Goal: Task Accomplishment & Management: Complete application form

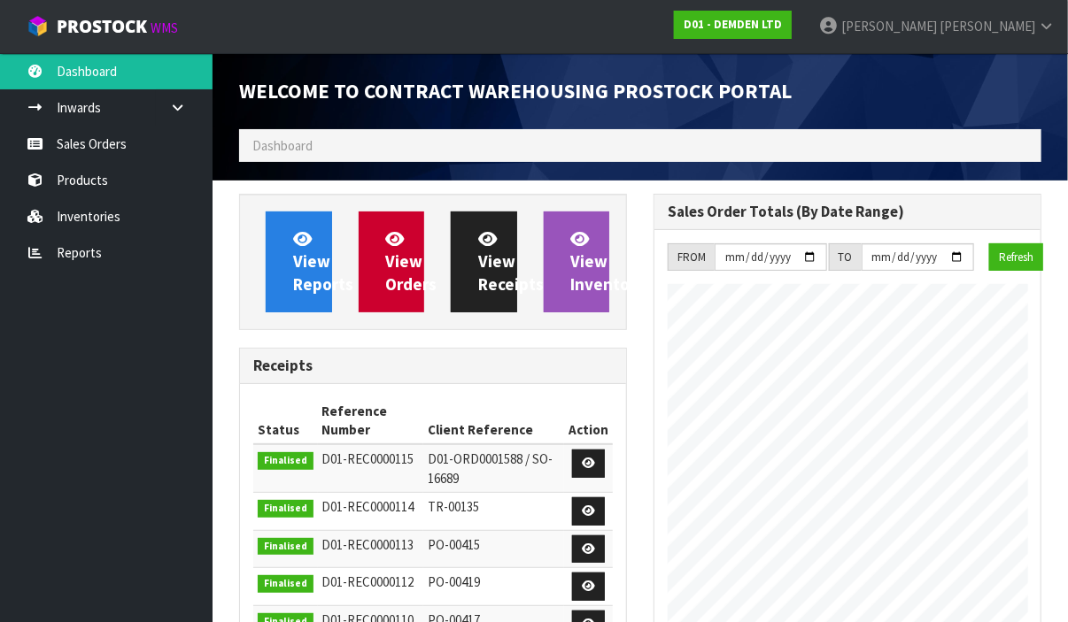
click at [369, 274] on link "View Orders" at bounding box center [392, 262] width 66 height 101
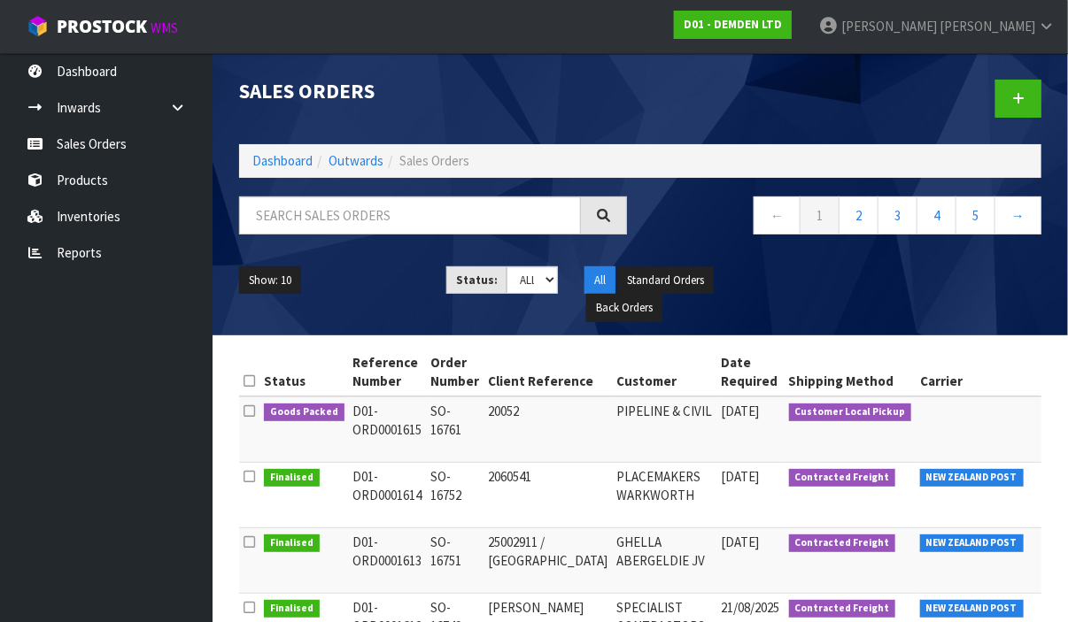
click at [272, 168] on li "Dashboard" at bounding box center [282, 160] width 60 height 19
click at [1016, 103] on icon at bounding box center [1018, 98] width 12 height 13
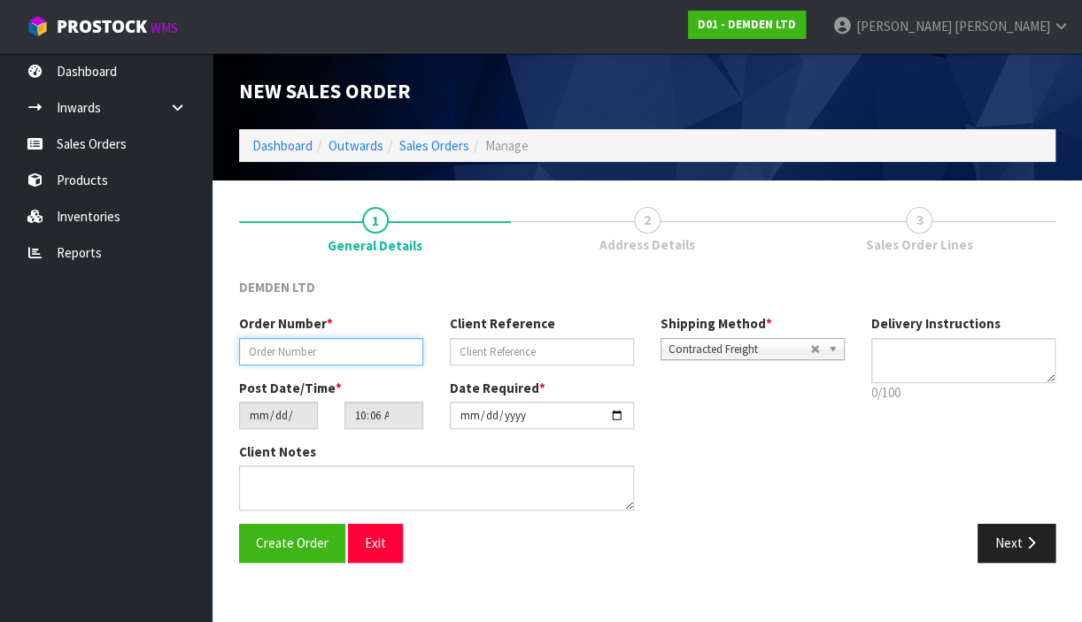
click at [341, 350] on input "text" at bounding box center [331, 351] width 184 height 27
type input "SO-16762"
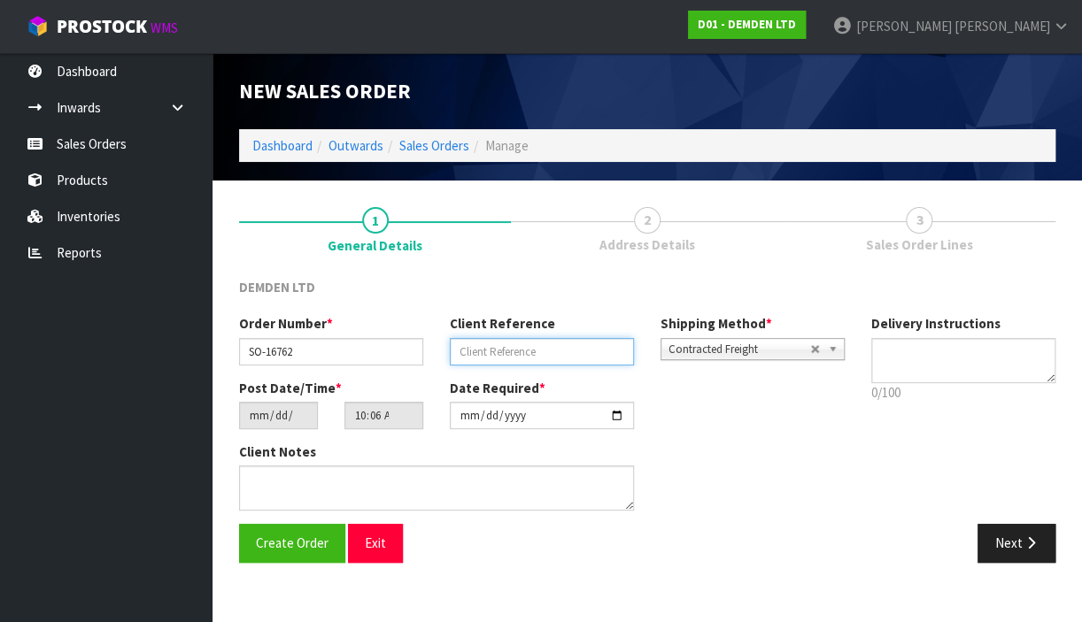
click at [484, 351] on input "text" at bounding box center [542, 351] width 184 height 27
type input "[PERSON_NAME]"
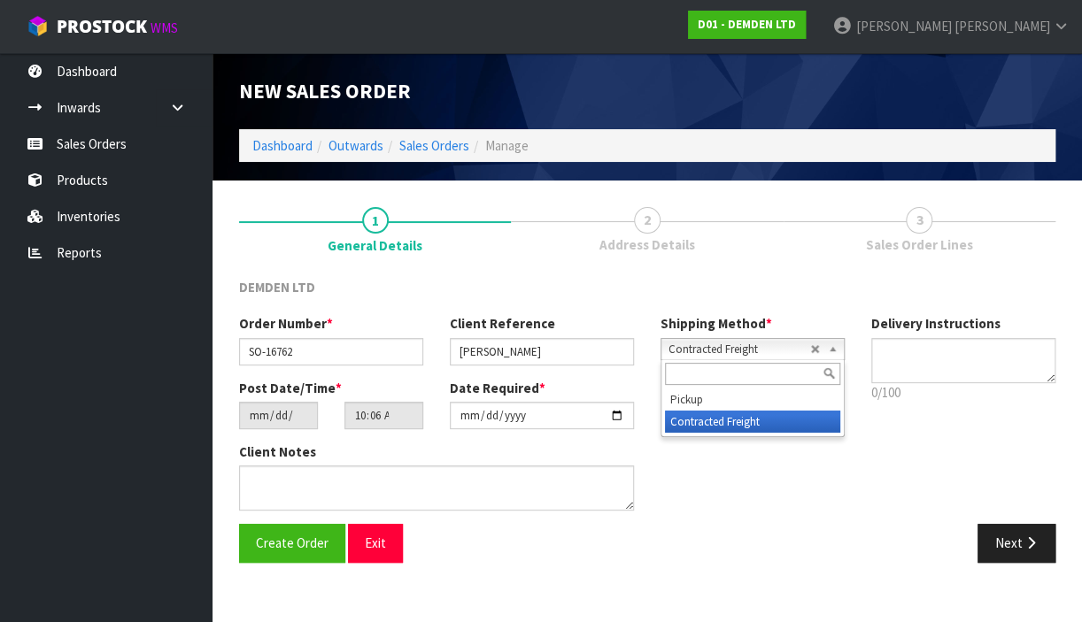
click at [830, 349] on b at bounding box center [836, 349] width 16 height 20
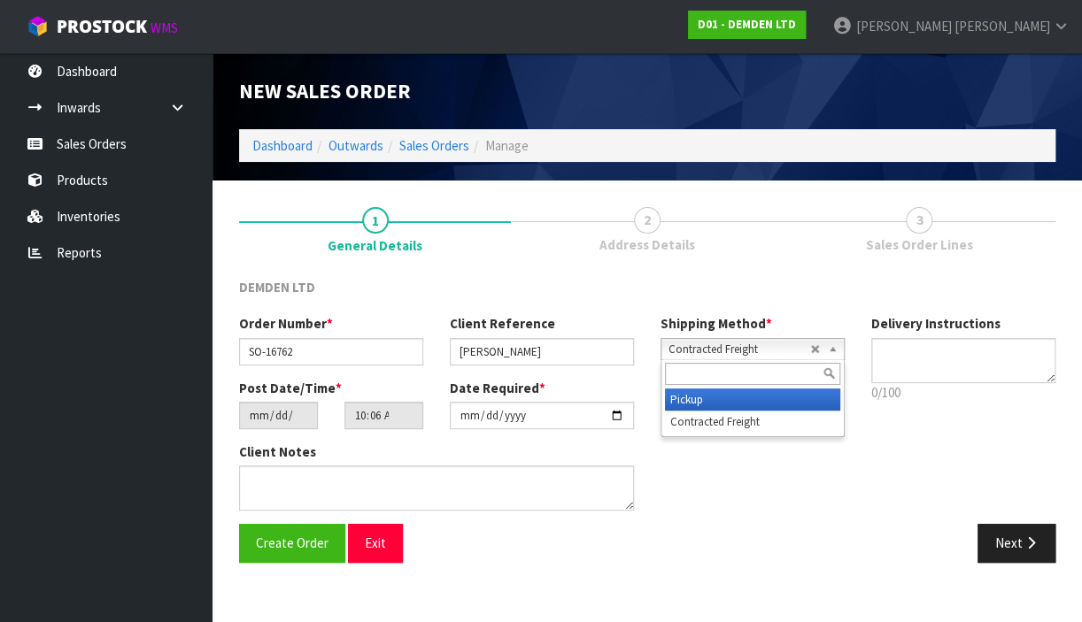
click at [708, 400] on li "Pickup" at bounding box center [752, 400] width 175 height 22
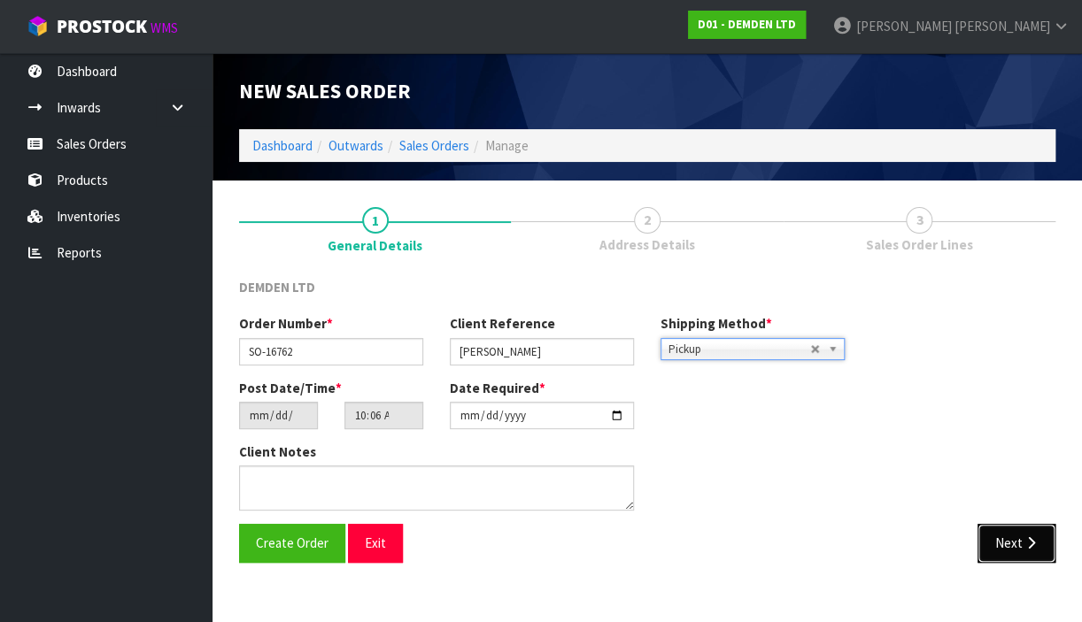
click at [1022, 549] on button "Next" at bounding box center [1016, 543] width 78 height 38
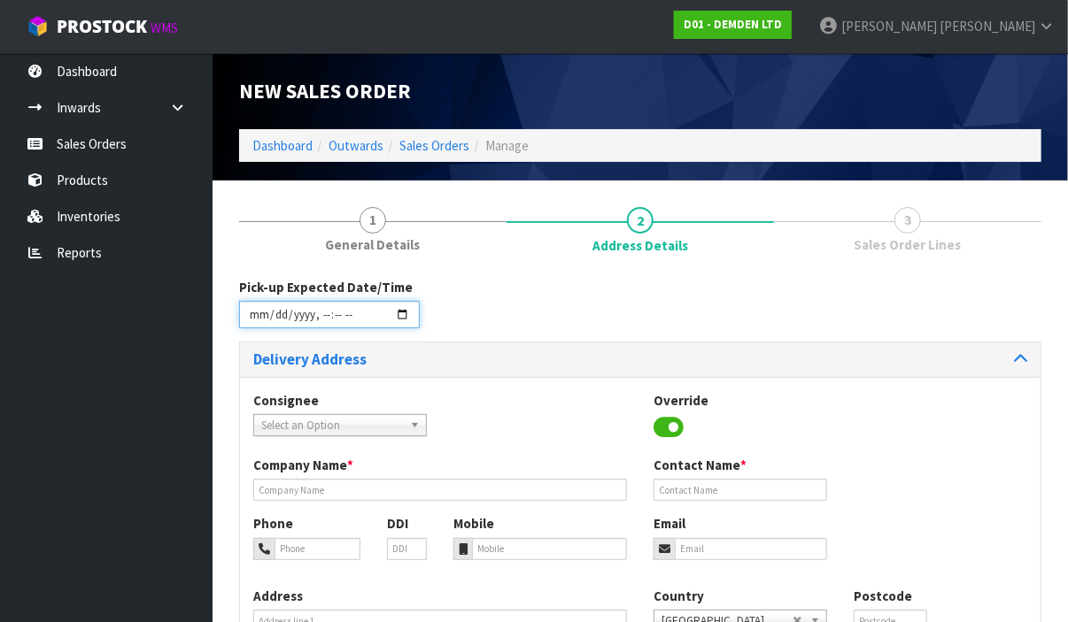
click at [403, 309] on input "datetime-local" at bounding box center [329, 314] width 181 height 27
click at [405, 313] on input "datetime-local" at bounding box center [329, 314] width 181 height 27
type input "[DATE]T08:00"
click at [601, 548] on input "tel" at bounding box center [549, 549] width 155 height 22
click at [447, 448] on div "Consignee 000001.BAY MECHANICS - BAY MECHANICS 000001A - BRAKE & TRANSMISSION N…" at bounding box center [640, 423] width 800 height 65
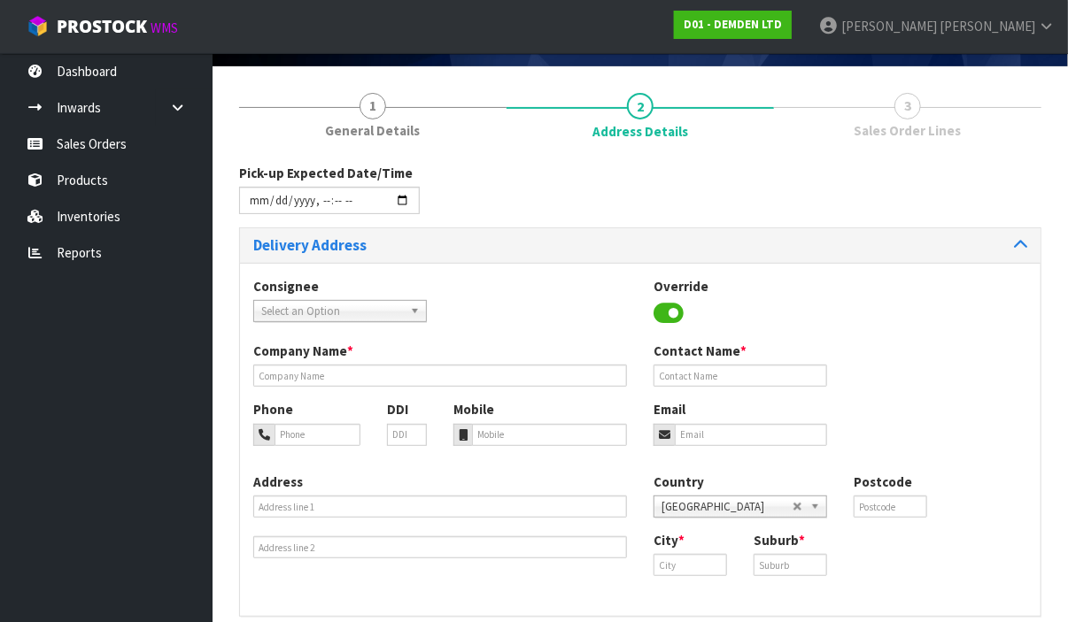
scroll to position [125, 0]
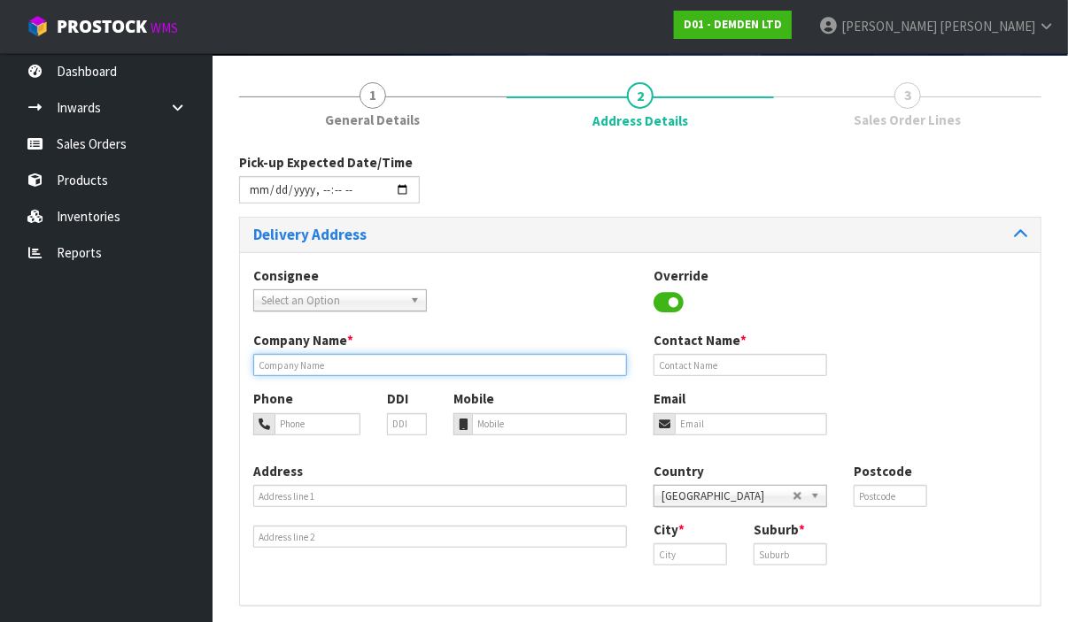
click at [290, 359] on input "text" at bounding box center [440, 365] width 374 height 22
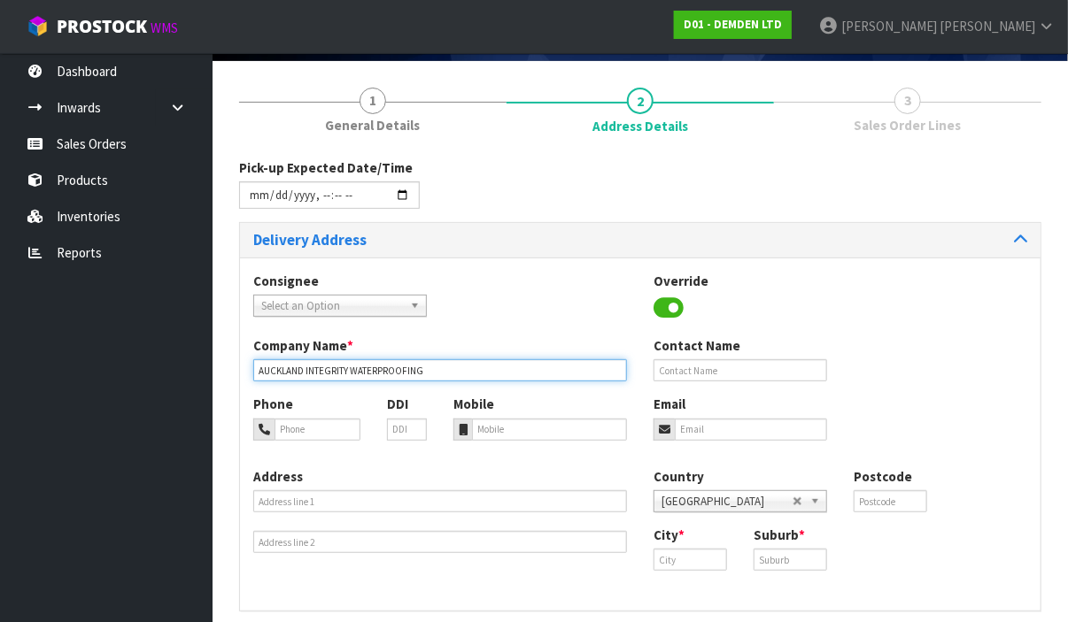
scroll to position [119, 0]
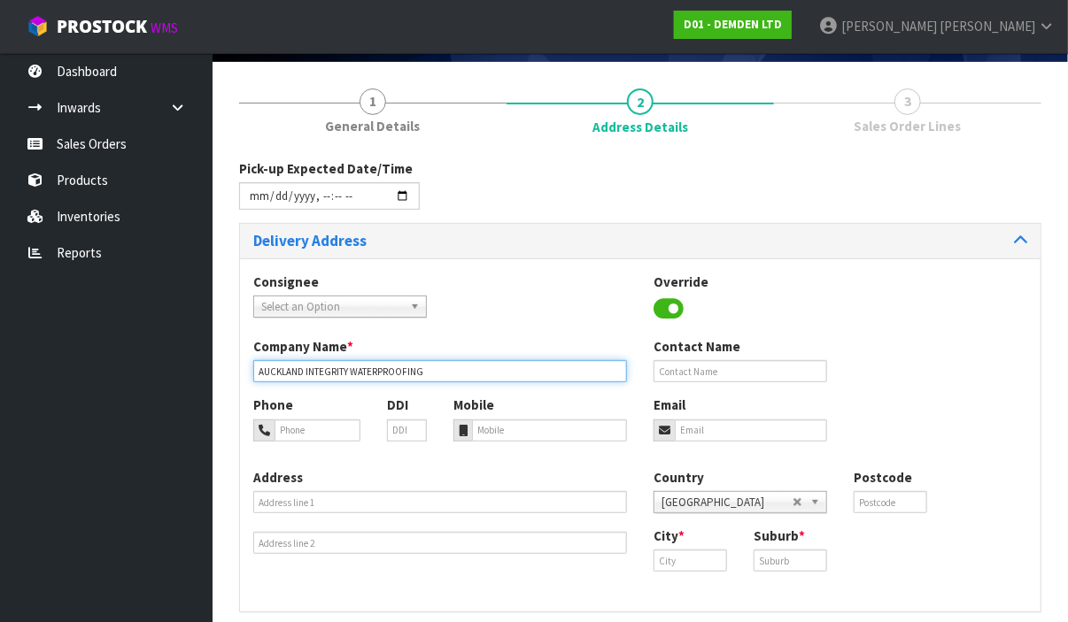
type input "AUCKLAND INTEGRITY WATERPROOFING"
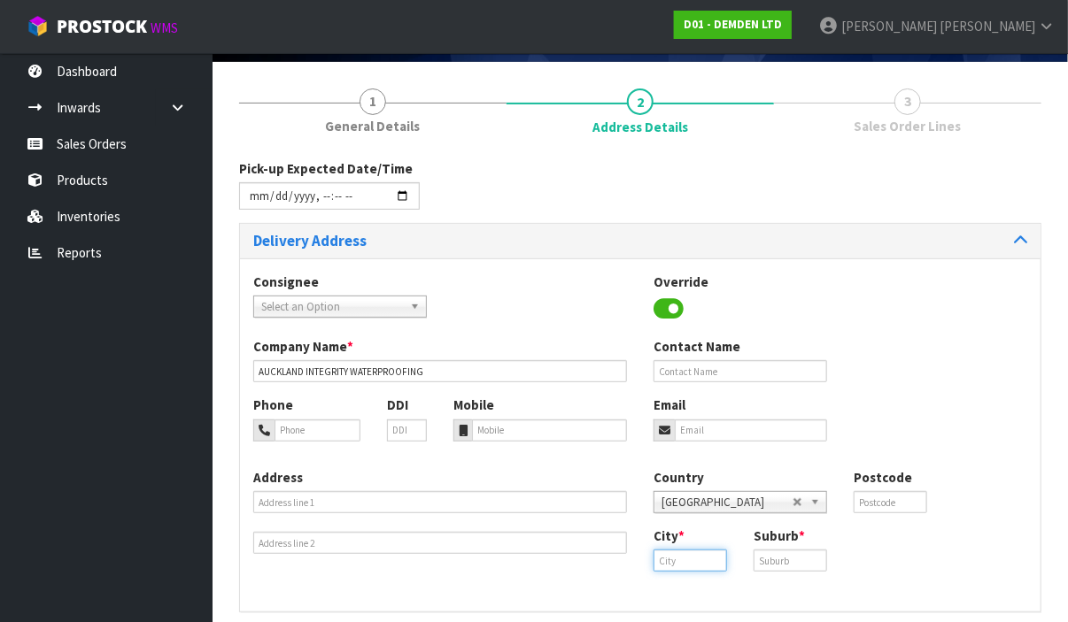
click at [693, 565] on input "text" at bounding box center [689, 561] width 73 height 22
click at [695, 582] on strong "Aucklan" at bounding box center [696, 590] width 48 height 17
type input "[GEOGRAPHIC_DATA]"
click at [784, 555] on input "text" at bounding box center [789, 561] width 73 height 22
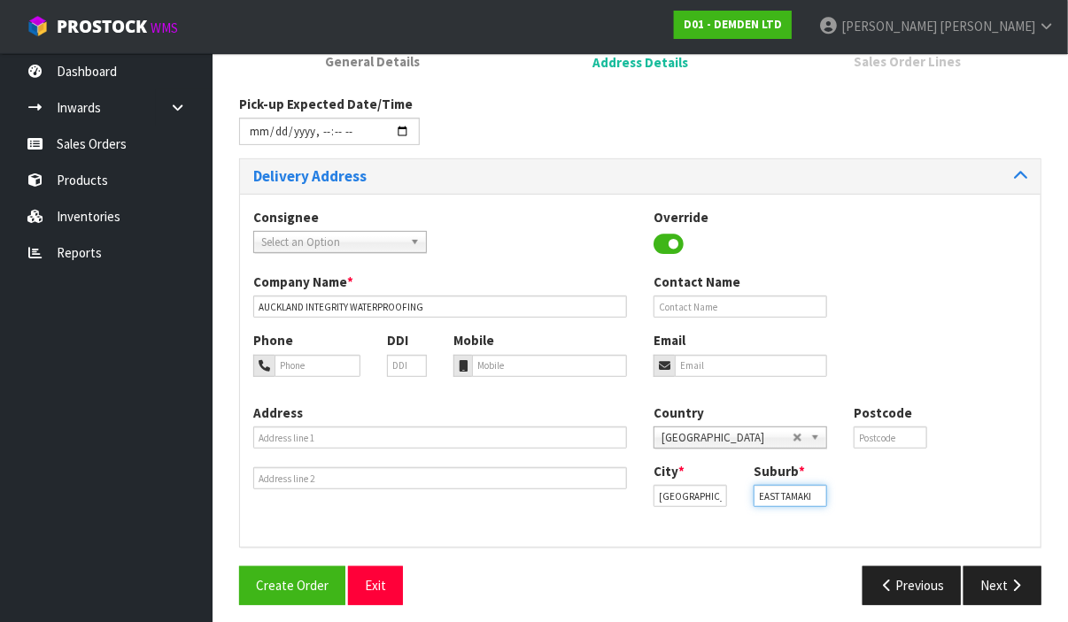
scroll to position [191, 0]
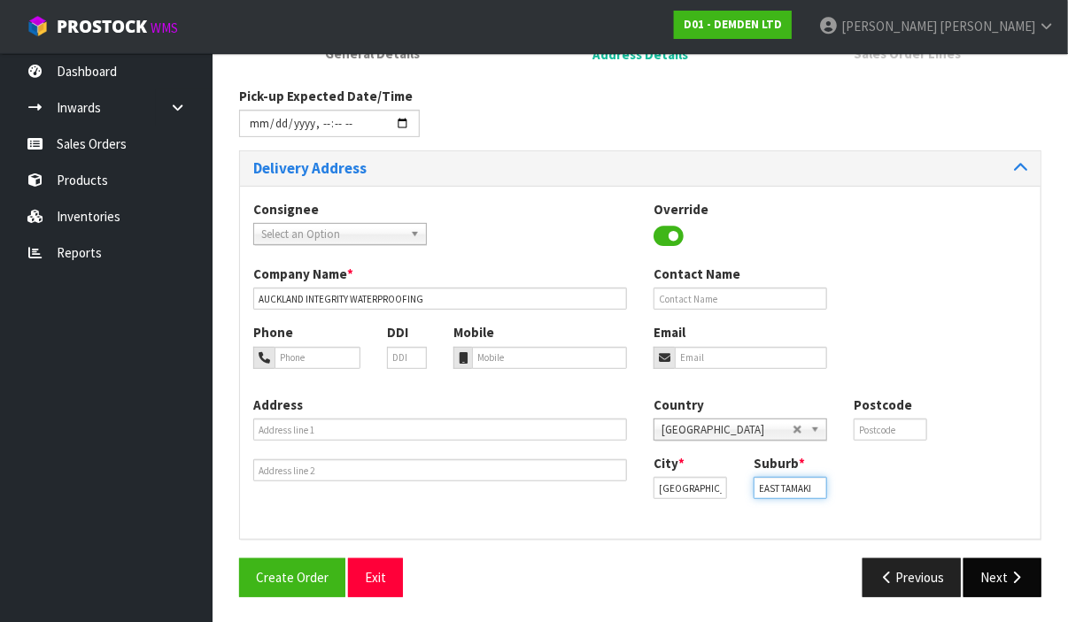
type input "EAST TAMAKI"
click at [992, 582] on button "Next" at bounding box center [1002, 578] width 78 height 38
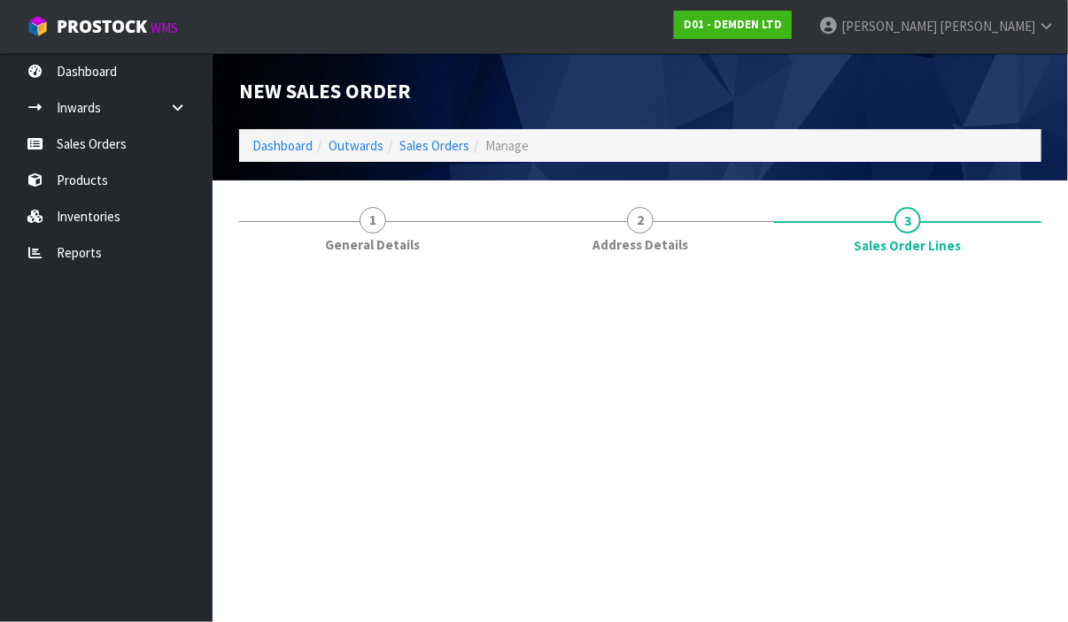
scroll to position [0, 0]
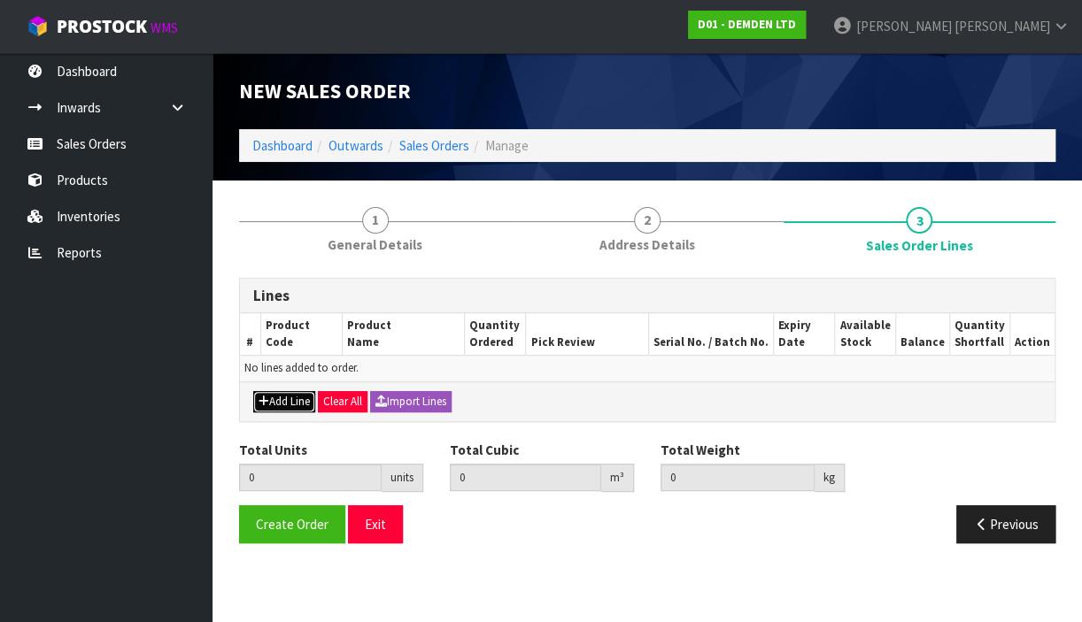
click at [290, 401] on button "Add Line" at bounding box center [284, 401] width 62 height 21
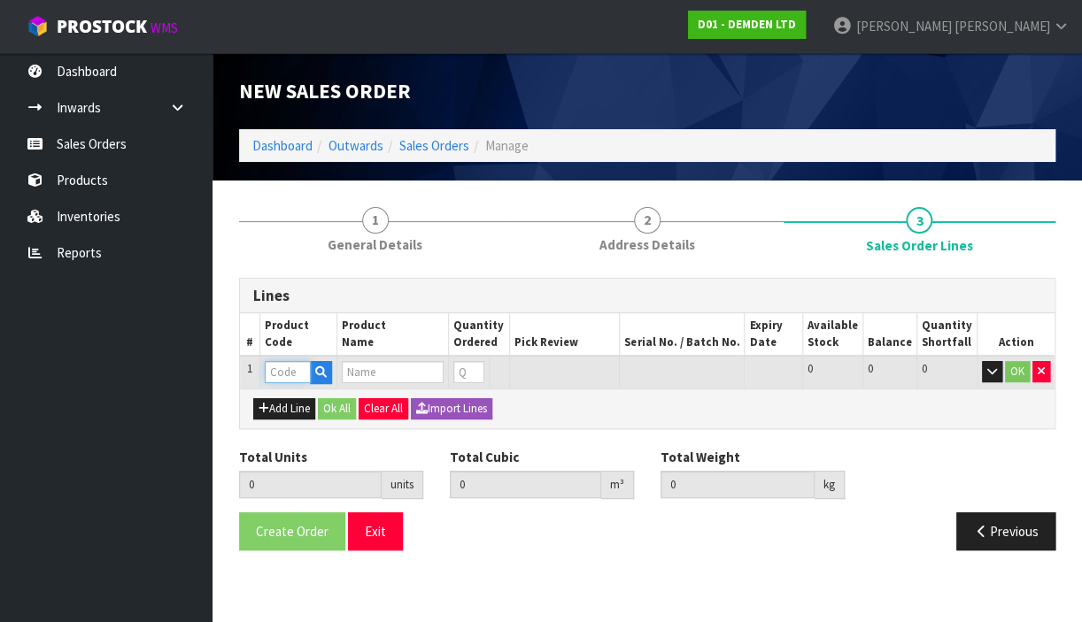
click at [284, 370] on input "text" at bounding box center [288, 372] width 46 height 22
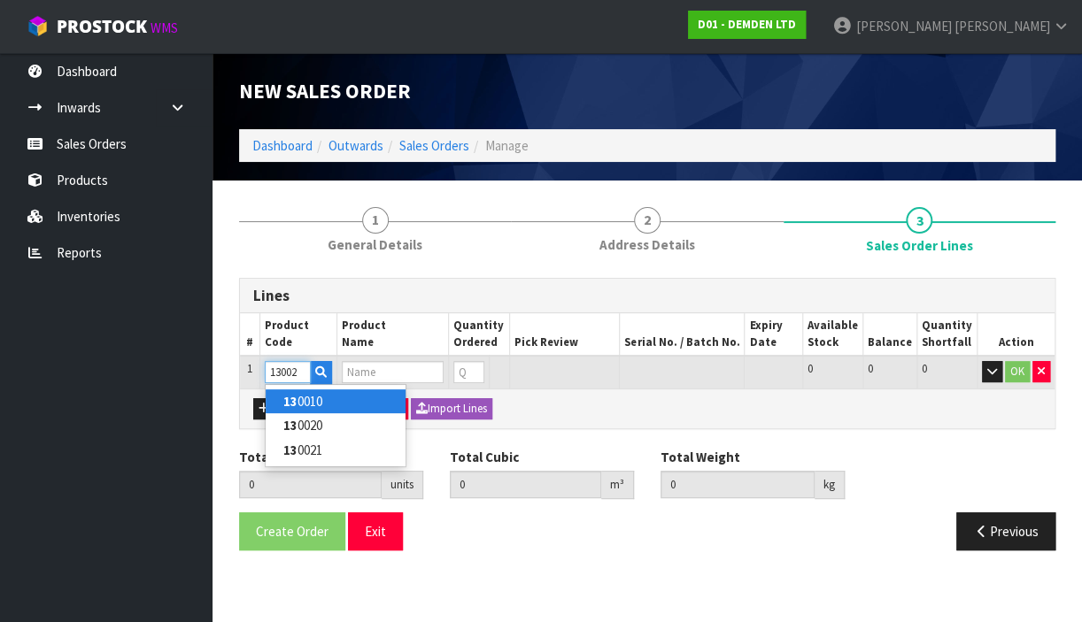
type input "130020"
type input "0.000000"
type input "0.000"
type input "XYPEX CONCENTRATE 20KG"
type input "0"
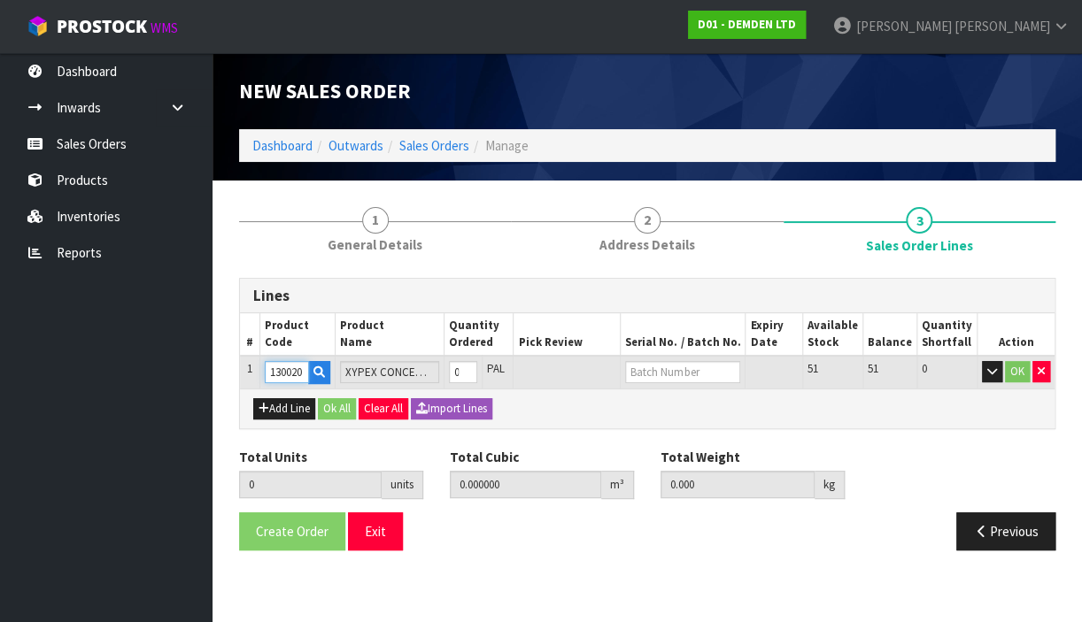
type input "130020"
type input "1"
type input "0.0369"
type input "20.9"
type input "1"
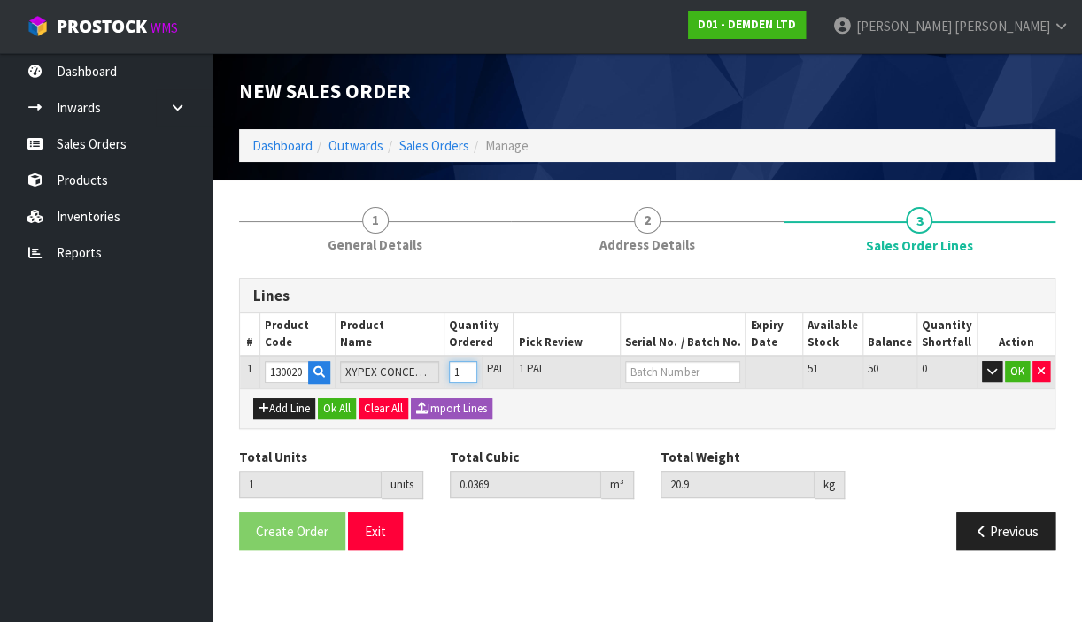
click at [477, 365] on input "1" at bounding box center [463, 372] width 28 height 22
type input "2"
type input "0.0738"
type input "41.8"
type input "2"
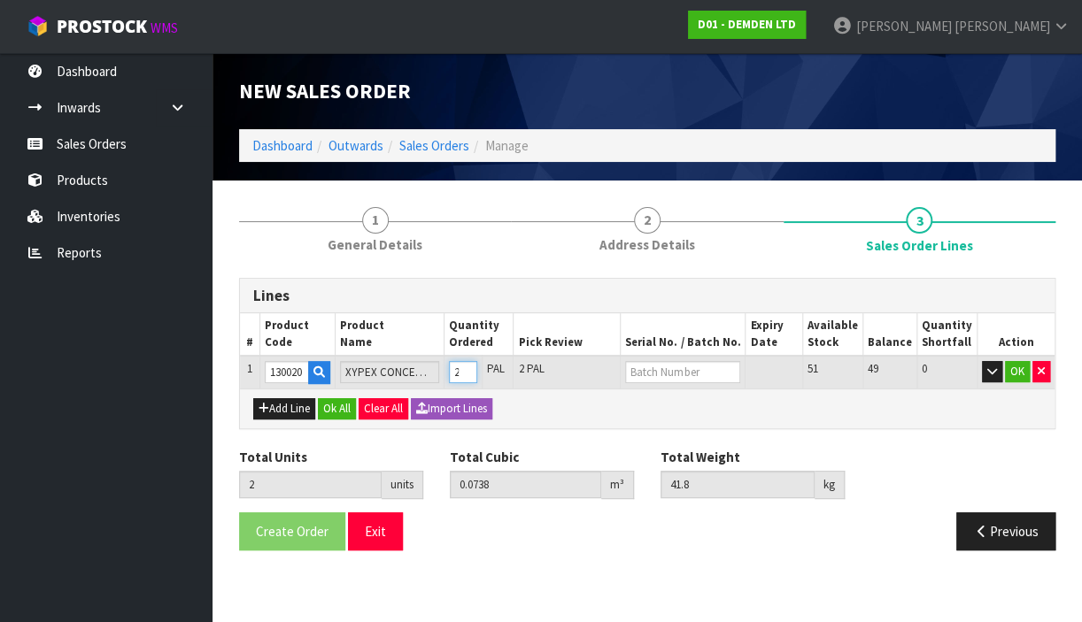
click at [477, 365] on input "2" at bounding box center [463, 372] width 28 height 22
type input "3"
type input "0.1107"
type input "62.7"
type input "3"
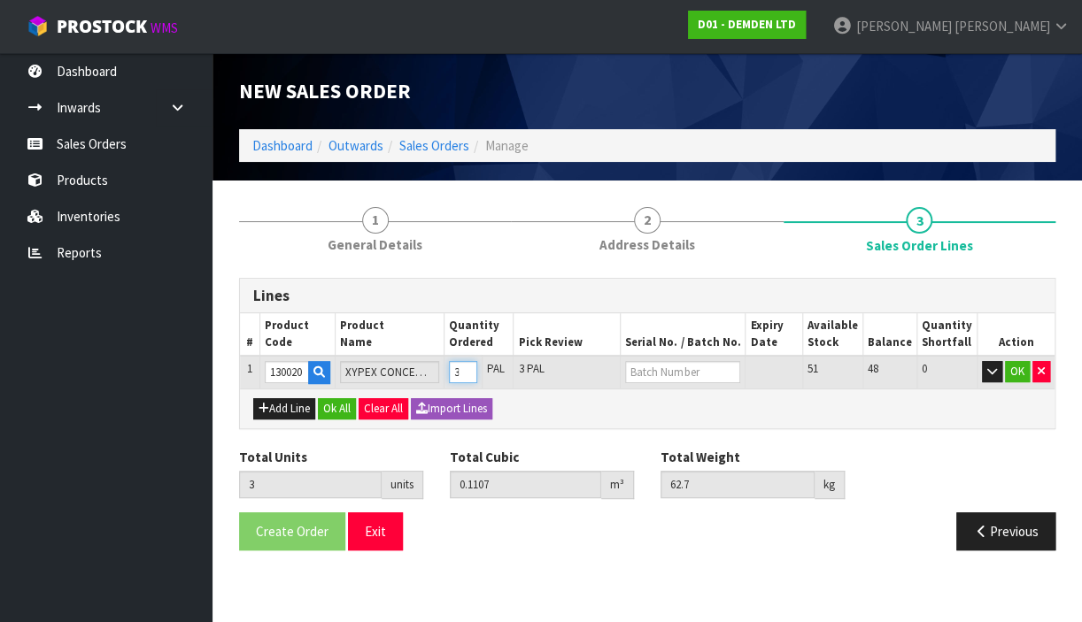
click at [477, 365] on input "3" at bounding box center [463, 372] width 28 height 22
click at [693, 369] on input "text" at bounding box center [682, 372] width 115 height 22
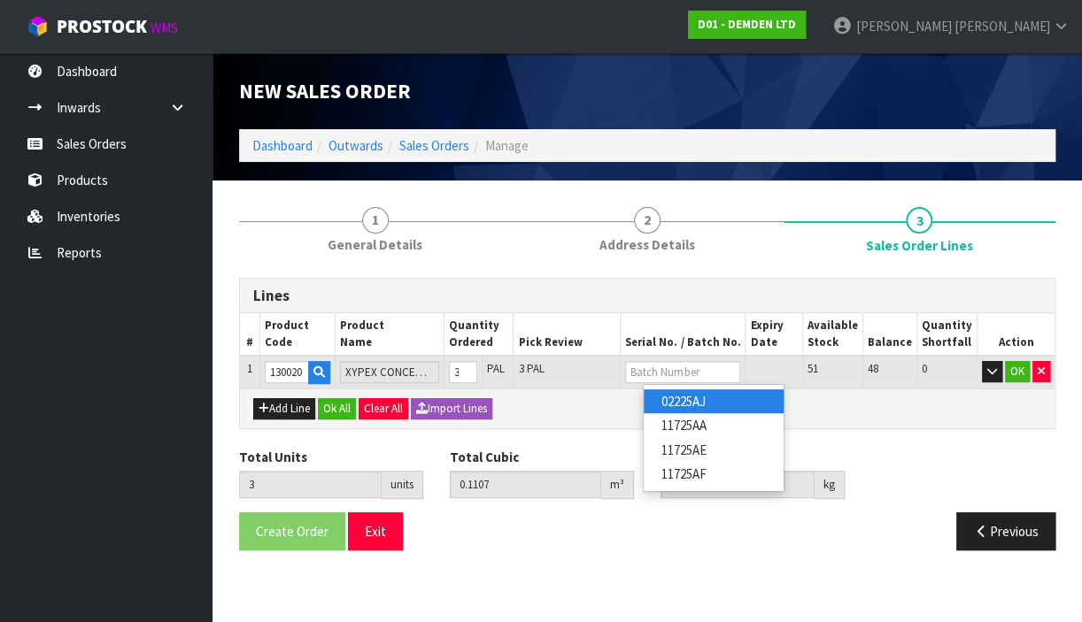
click at [689, 405] on link "02225AJ" at bounding box center [714, 401] width 140 height 24
type input "02225AJ"
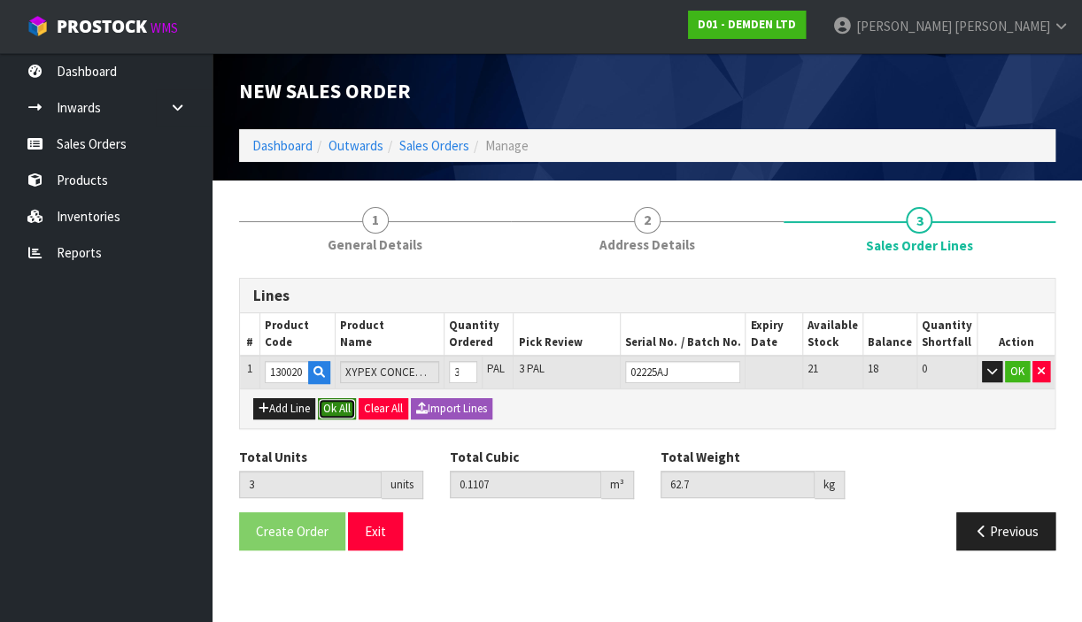
click at [329, 403] on button "Ok All" at bounding box center [337, 408] width 38 height 21
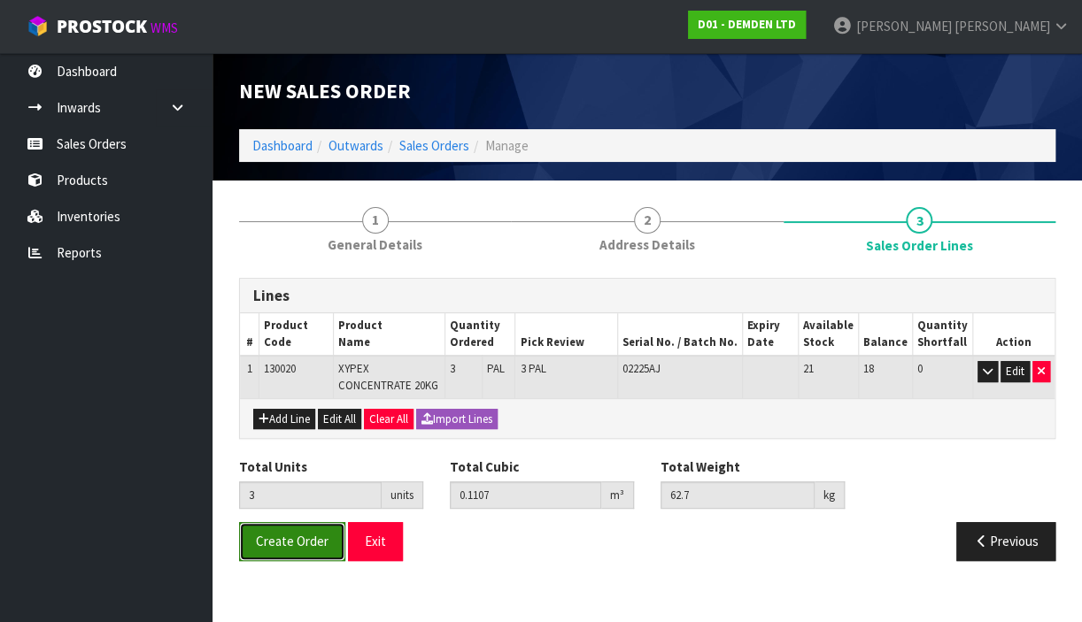
click at [294, 537] on span "Create Order" at bounding box center [292, 541] width 73 height 17
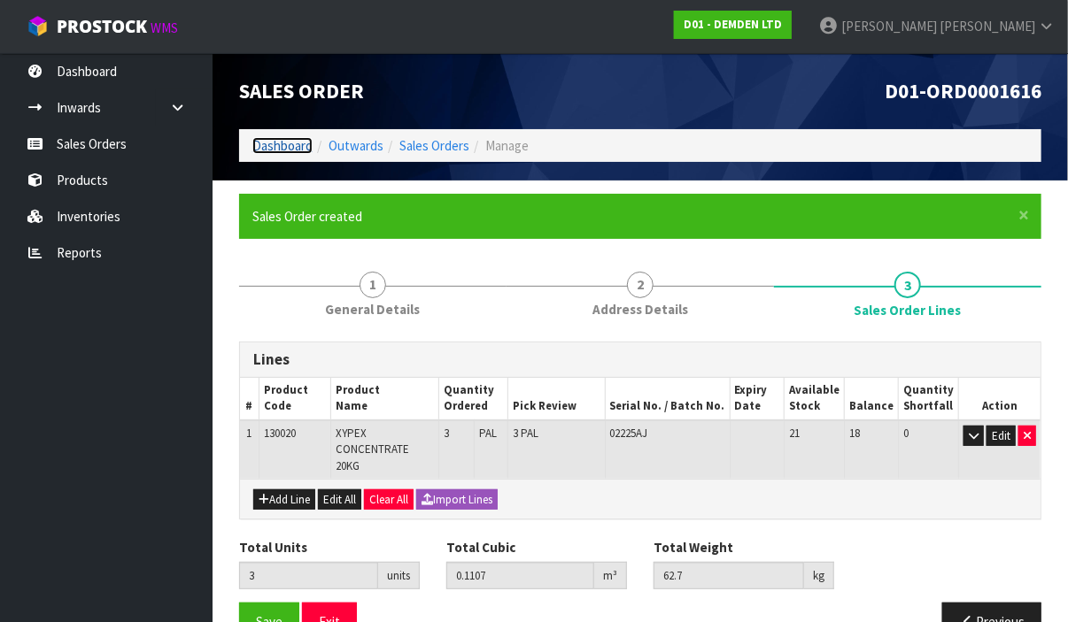
click at [282, 150] on link "Dashboard" at bounding box center [282, 145] width 60 height 17
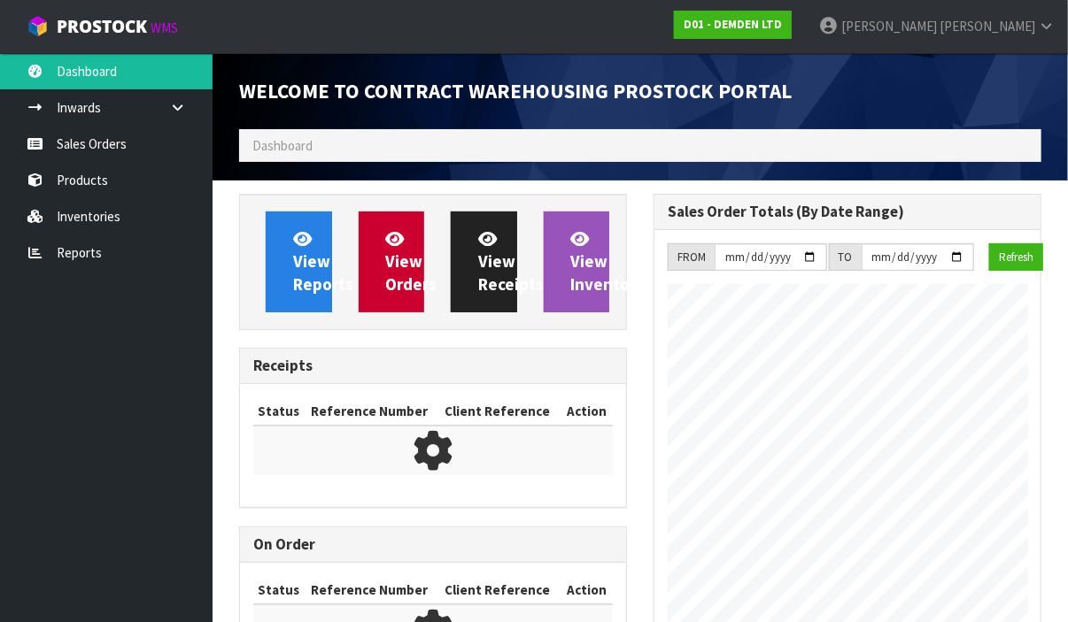
scroll to position [788, 414]
